Goal: Task Accomplishment & Management: Manage account settings

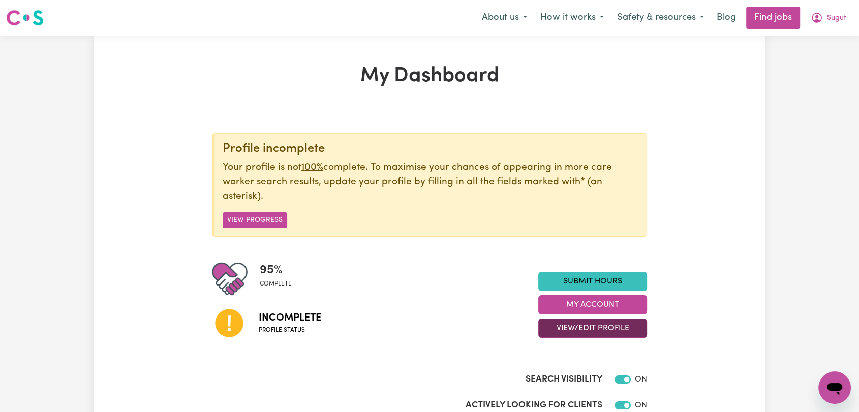
click at [573, 327] on button "View/Edit Profile" at bounding box center [592, 328] width 109 height 19
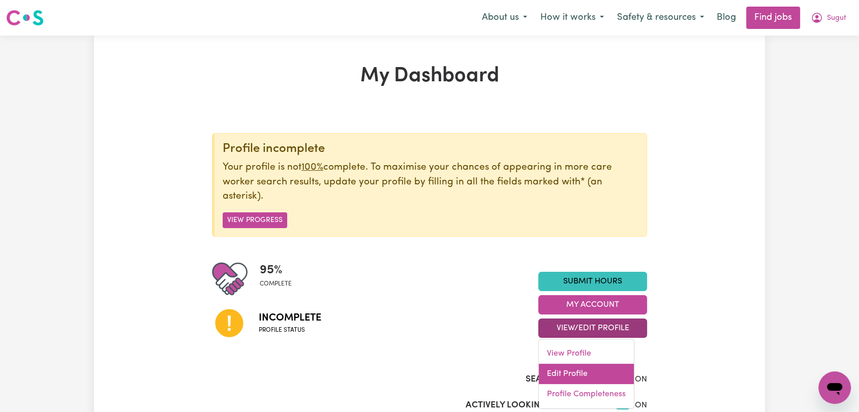
click at [569, 372] on link "Edit Profile" at bounding box center [586, 374] width 95 height 20
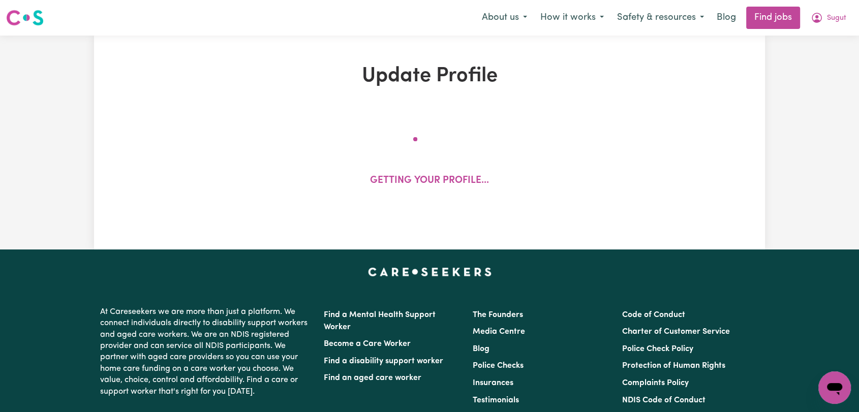
select select "[DEMOGRAPHIC_DATA]"
select select "Student Visa"
select select "Studying a healthcare related degree or qualification"
select select "38"
select select "40"
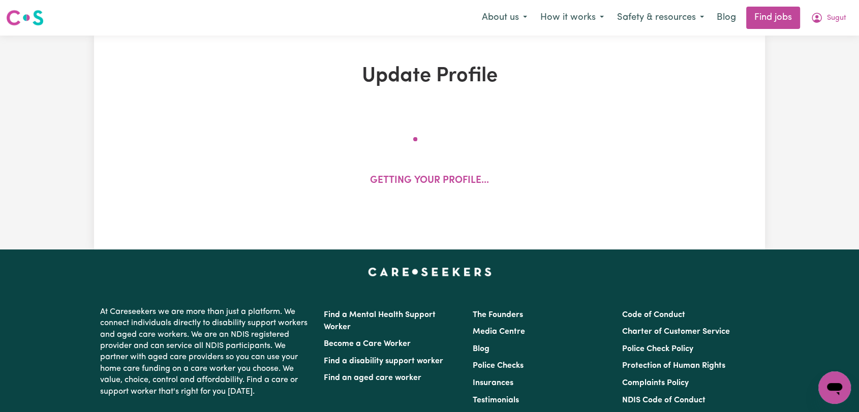
select select "50"
select select "80"
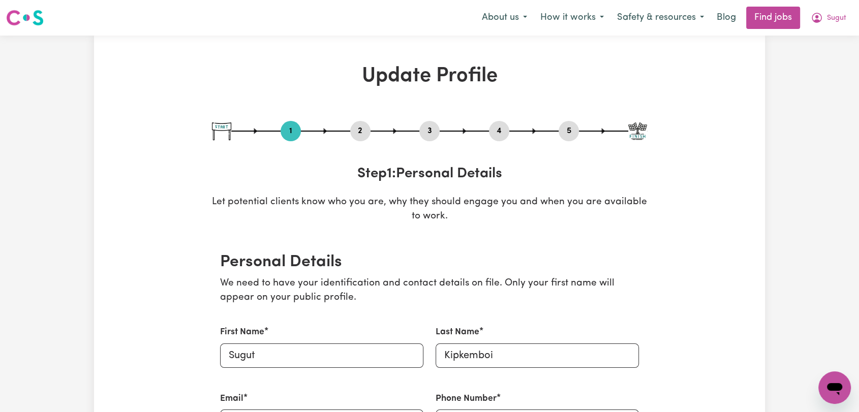
click at [359, 132] on button "2" at bounding box center [360, 131] width 20 height 13
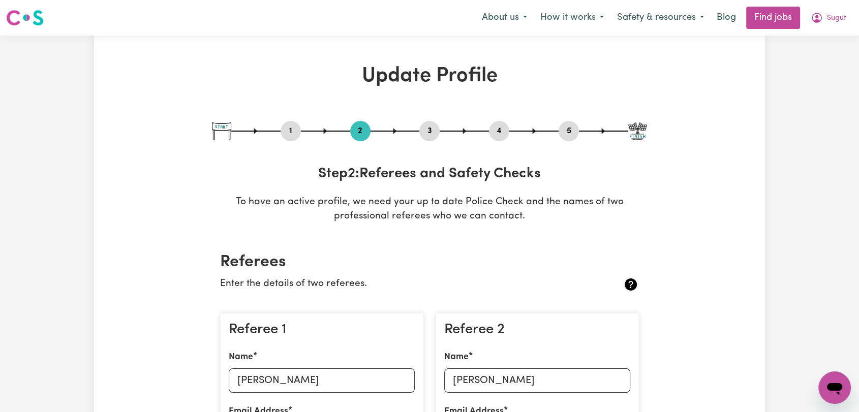
click at [424, 128] on button "3" at bounding box center [429, 131] width 20 height 13
select select "2024"
select select "2025"
select select "Certificate III (Individual Support)"
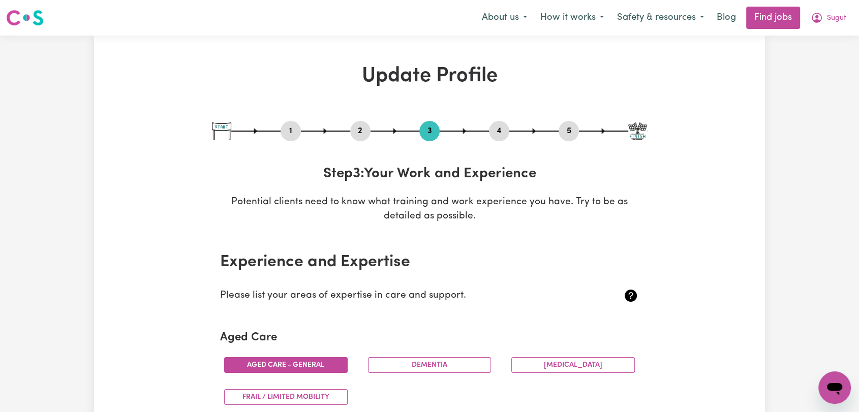
click at [500, 130] on button "4" at bounding box center [499, 131] width 20 height 13
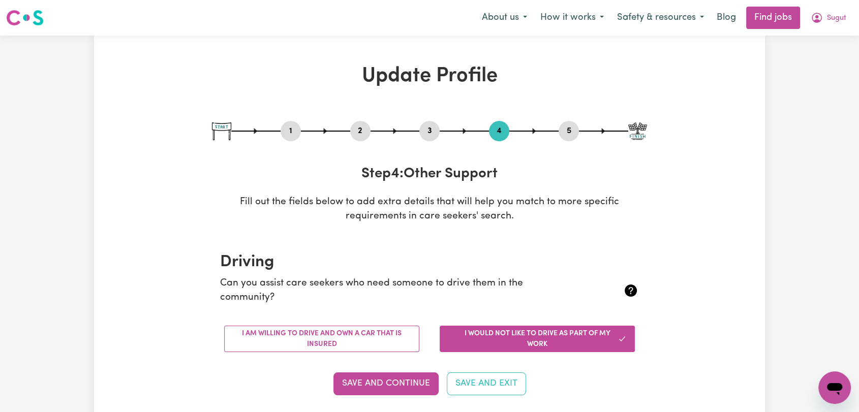
click at [576, 124] on div "5" at bounding box center [569, 131] width 20 height 20
click at [568, 133] on button "5" at bounding box center [569, 131] width 20 height 13
select select "I am providing services through another platform"
